Goal: Task Accomplishment & Management: Use online tool/utility

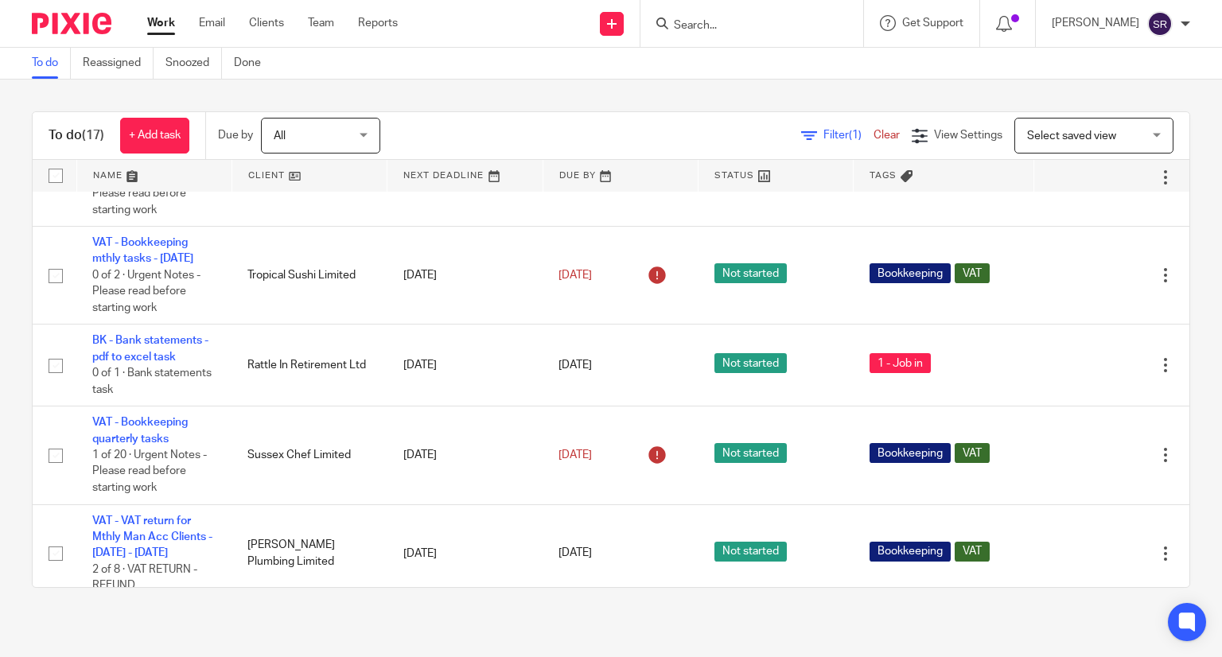
scroll to position [796, 0]
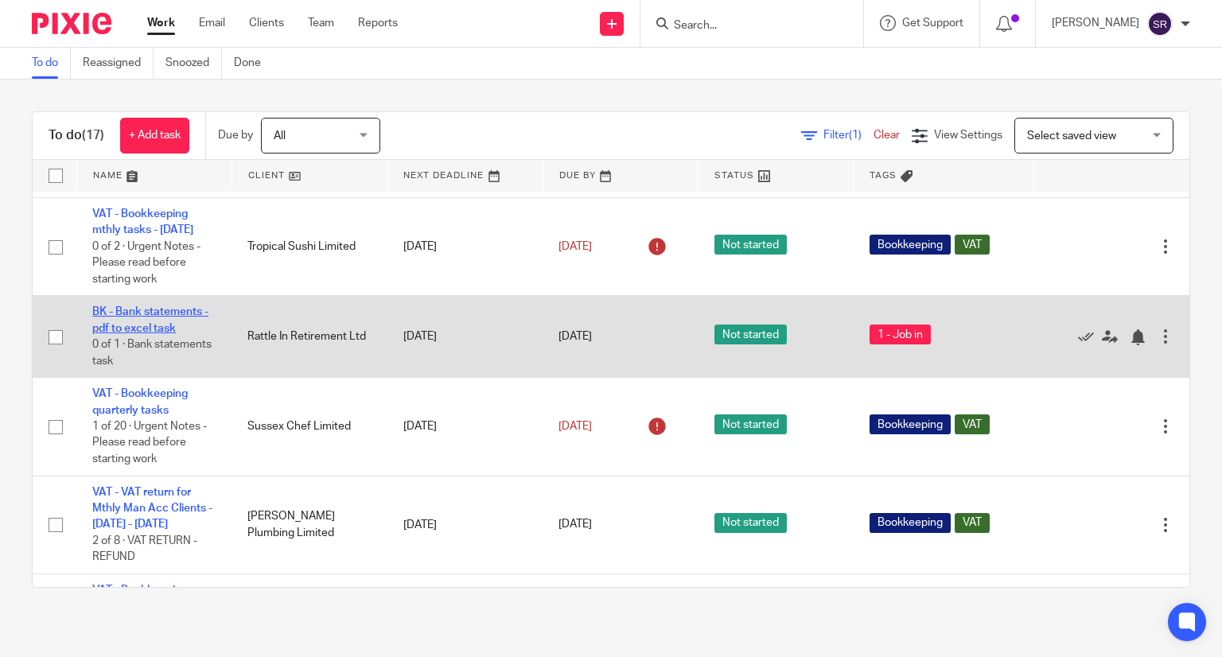
click at [145, 333] on link "BK - Bank statements - pdf to excel task" at bounding box center [150, 319] width 116 height 27
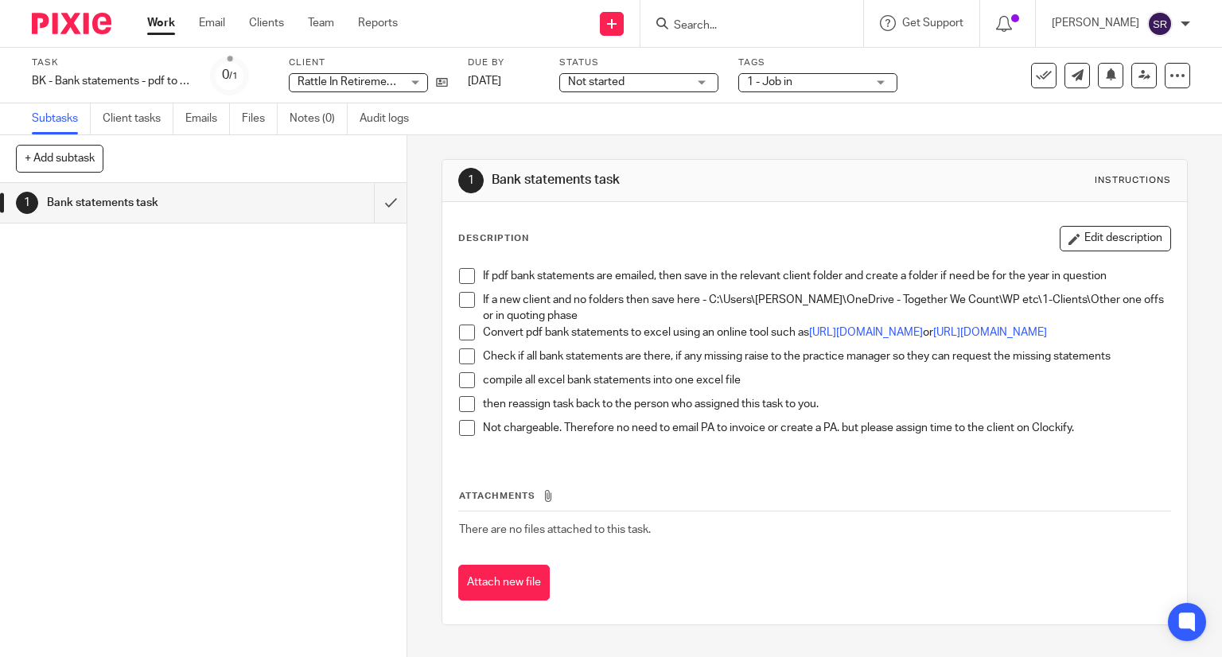
drag, startPoint x: 465, startPoint y: 278, endPoint x: 461, endPoint y: 297, distance: 18.6
click at [465, 278] on span at bounding box center [467, 276] width 16 height 16
click at [461, 297] on span at bounding box center [467, 300] width 16 height 16
click at [460, 330] on span at bounding box center [467, 333] width 16 height 16
click at [461, 363] on span at bounding box center [467, 356] width 16 height 16
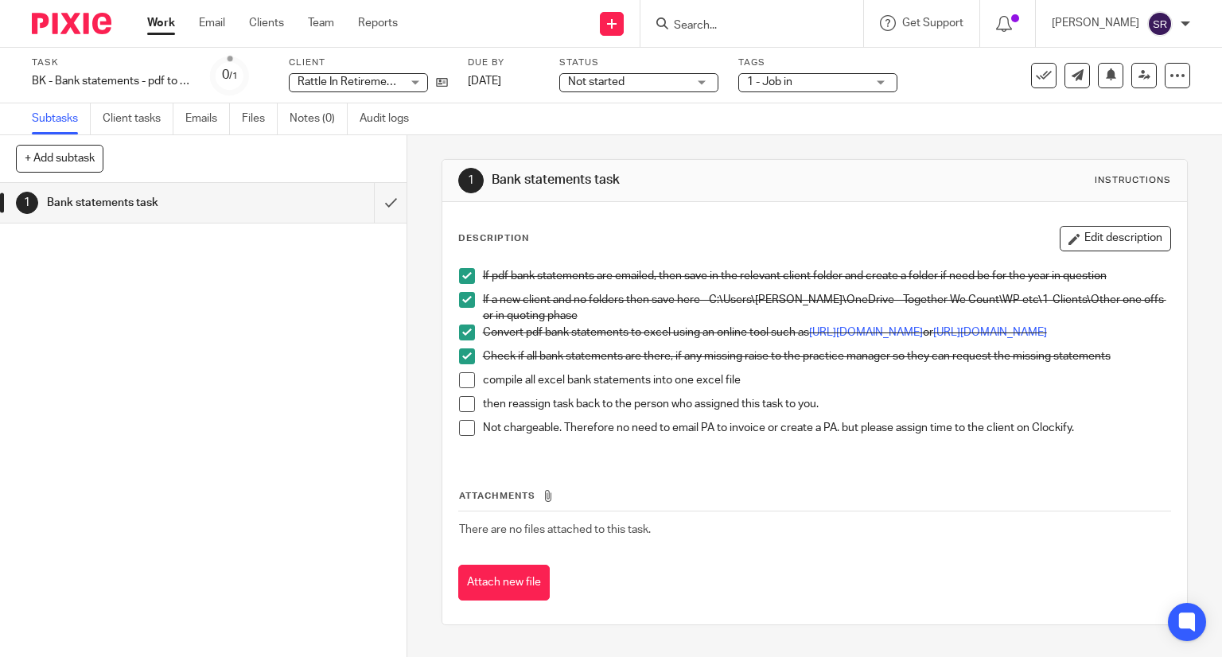
click at [465, 387] on span at bounding box center [467, 380] width 16 height 16
click at [466, 409] on span at bounding box center [467, 404] width 16 height 16
click at [467, 436] on span at bounding box center [467, 428] width 16 height 16
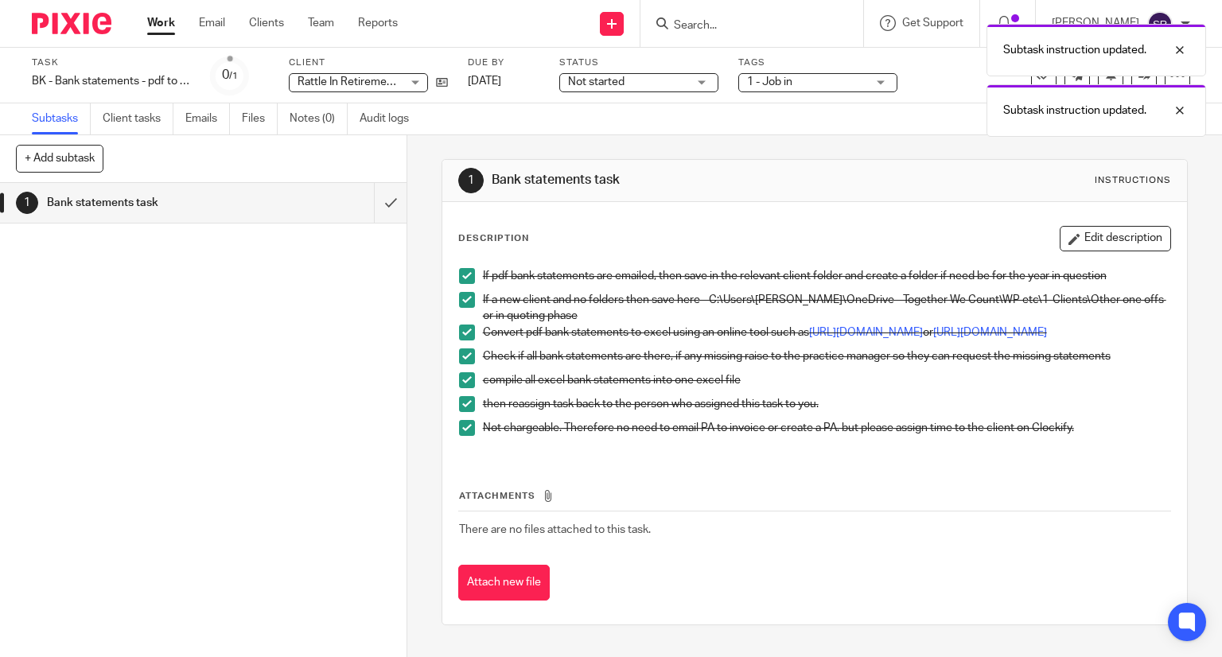
click at [459, 411] on span at bounding box center [467, 404] width 16 height 16
click at [461, 436] on span at bounding box center [467, 428] width 16 height 16
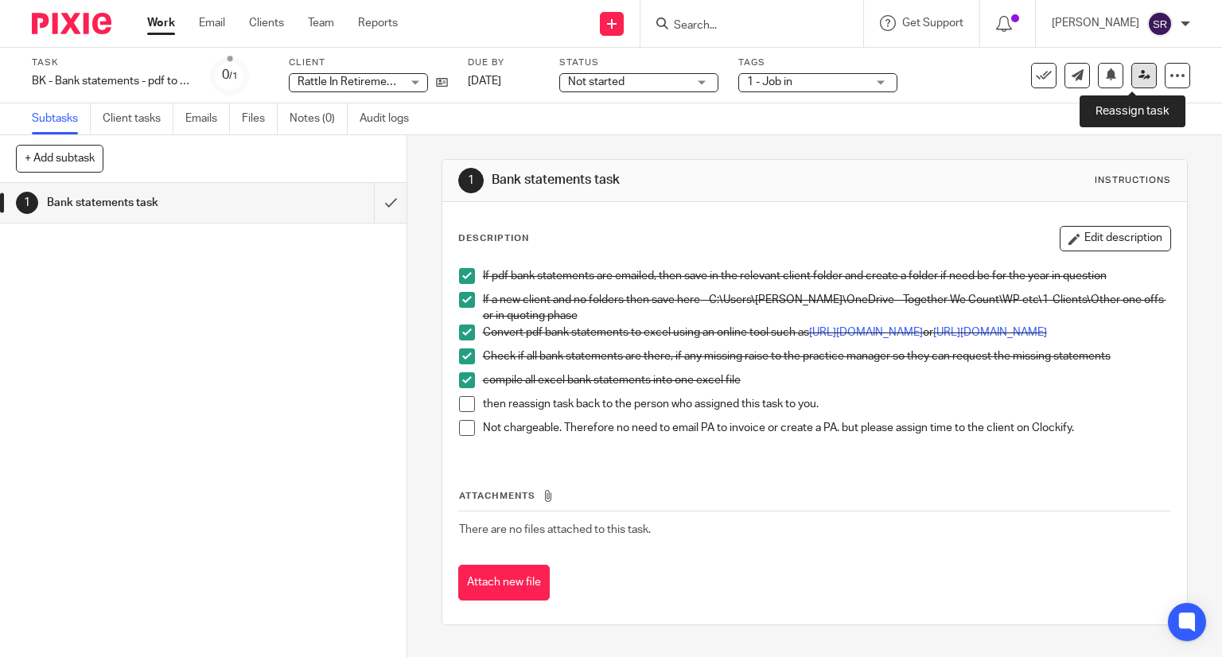
click at [1138, 71] on icon at bounding box center [1144, 75] width 12 height 12
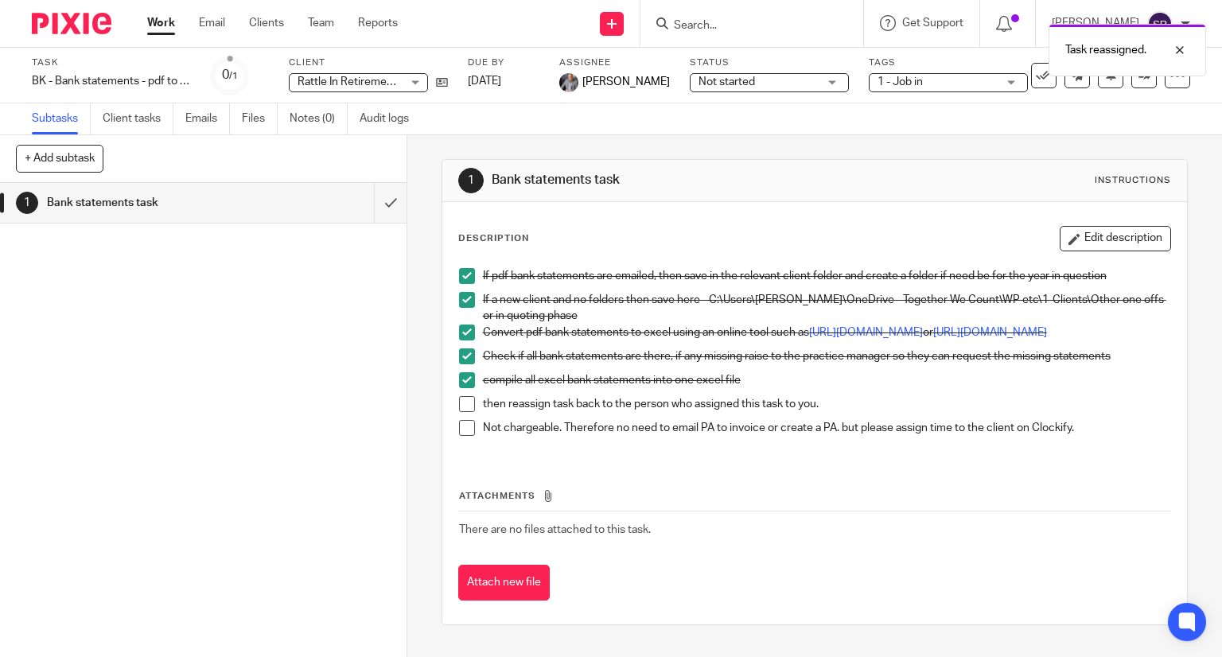
click at [160, 26] on link "Work" at bounding box center [161, 23] width 28 height 16
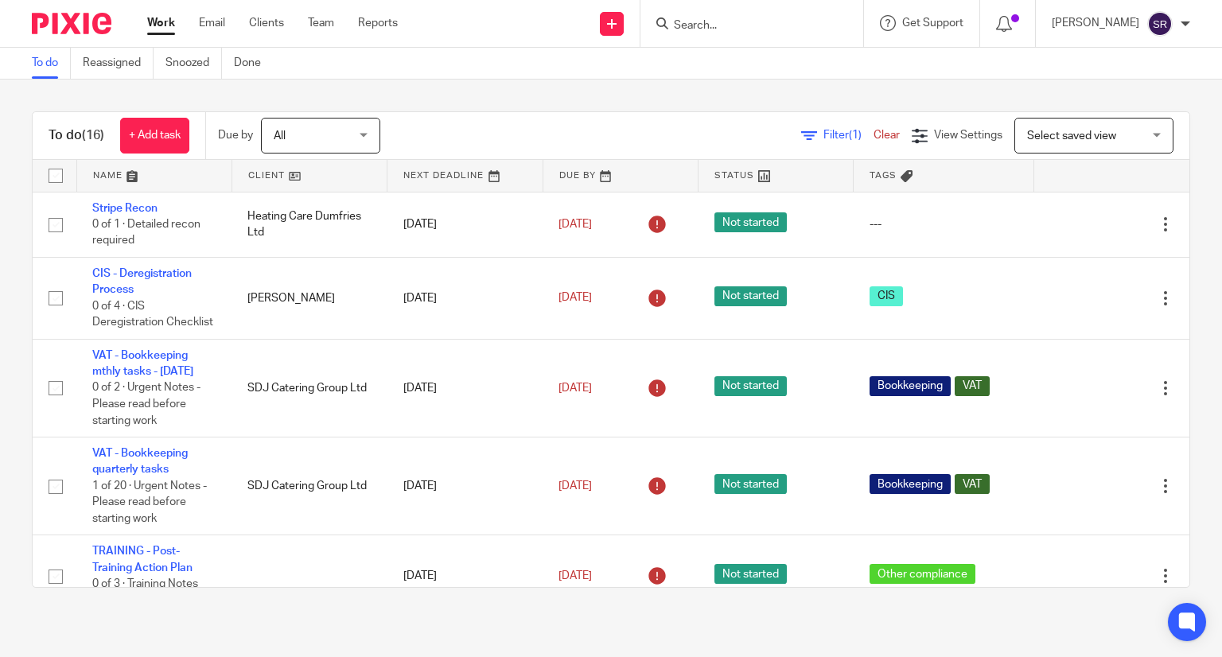
click at [767, 21] on input "Search" at bounding box center [743, 26] width 143 height 14
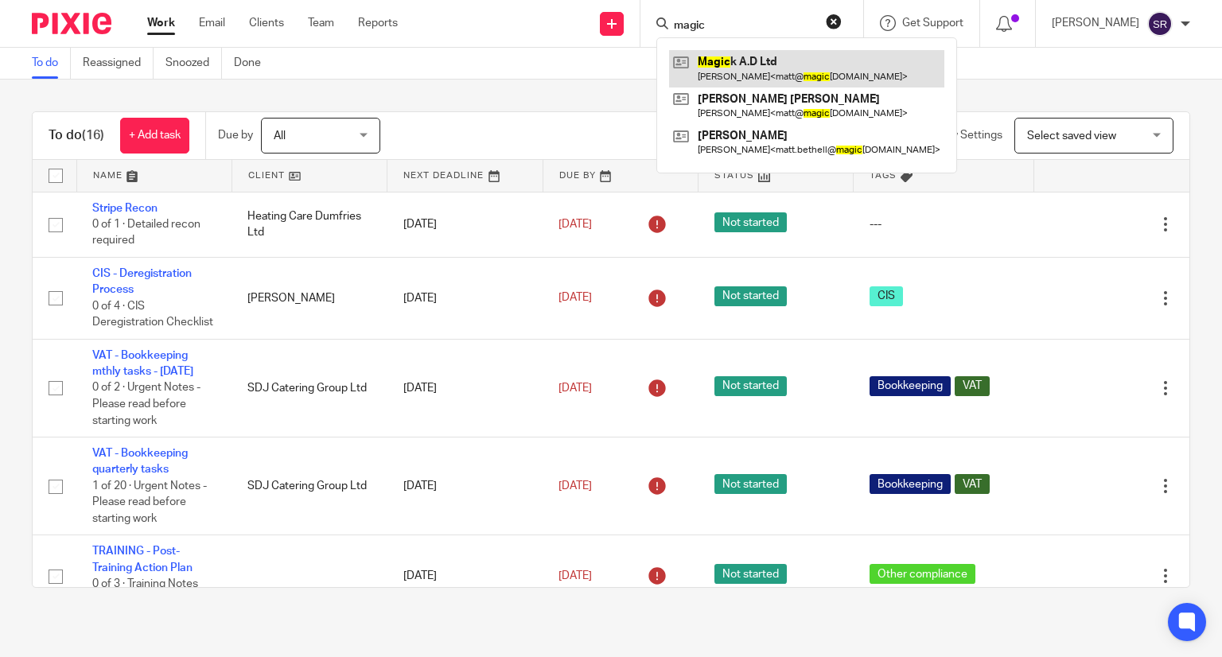
type input "magic"
click at [798, 67] on link at bounding box center [806, 68] width 275 height 37
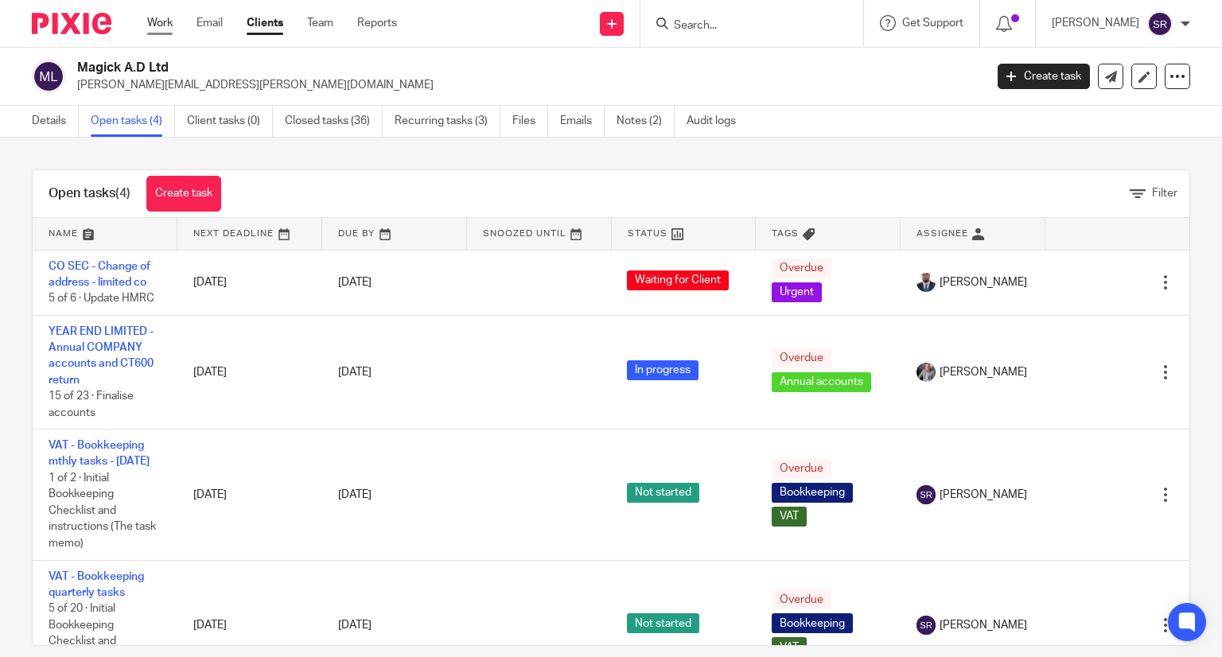
click at [162, 29] on link "Work" at bounding box center [159, 23] width 25 height 16
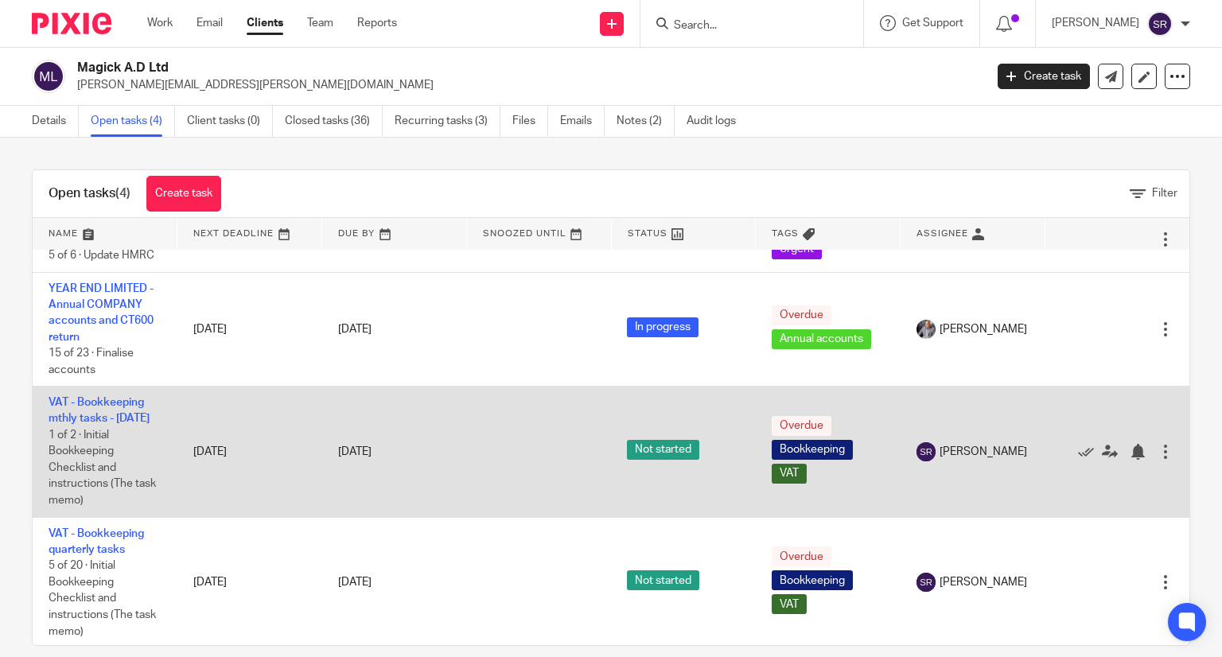
scroll to position [65, 0]
